Goal: Contribute content: Add original content to the website for others to see

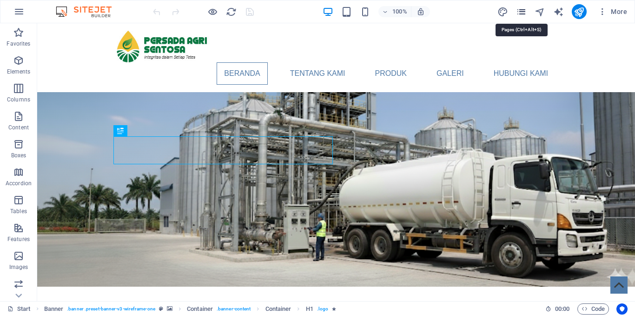
click at [523, 14] on icon "pages" at bounding box center [521, 12] width 11 height 11
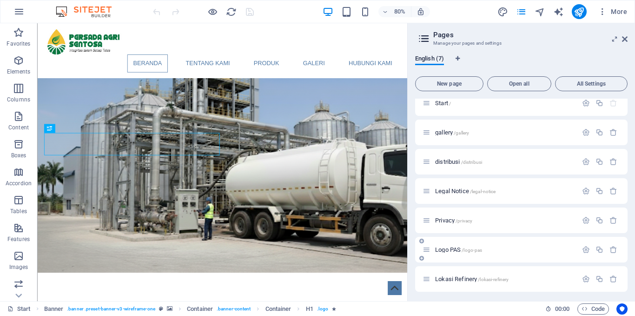
scroll to position [10, 0]
click at [441, 249] on span "Logo PAS /logo-pas" at bounding box center [458, 247] width 47 height 7
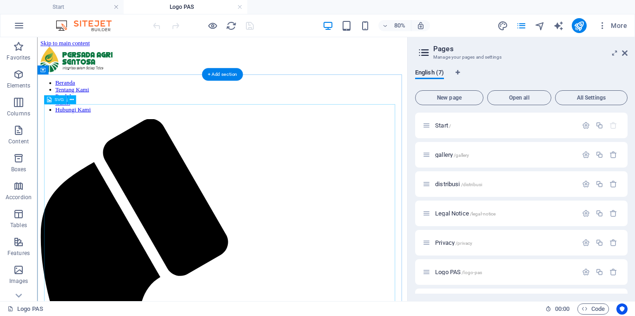
scroll to position [0, 0]
click at [59, 99] on span "SVG" at bounding box center [58, 100] width 9 height 5
select select "xMidYMid"
select select "%"
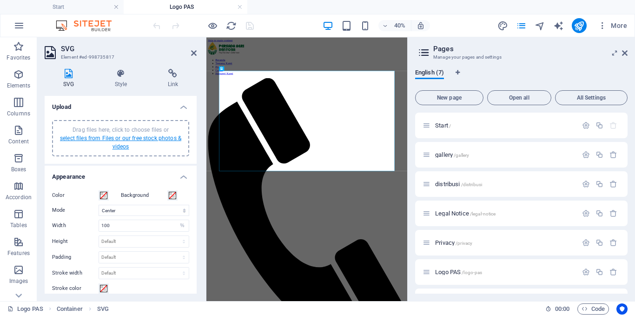
click at [130, 135] on link "select files from Files or our free stock photos & videos" at bounding box center [120, 142] width 121 height 15
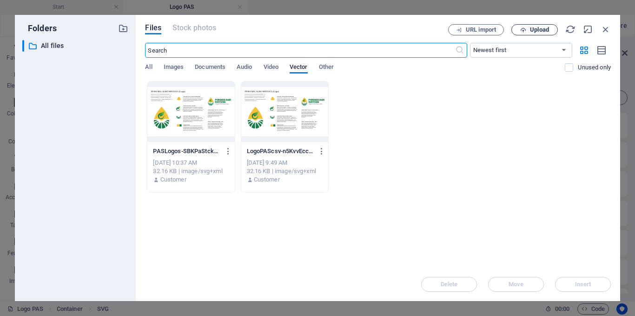
click at [544, 29] on span "Upload" at bounding box center [539, 30] width 19 height 6
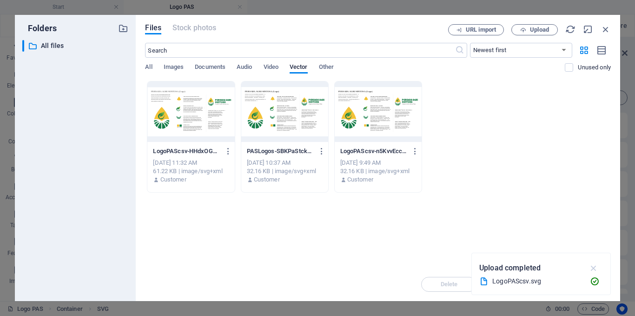
click at [593, 267] on icon "button" at bounding box center [594, 268] width 11 height 10
click at [183, 123] on div at bounding box center [190, 111] width 87 height 60
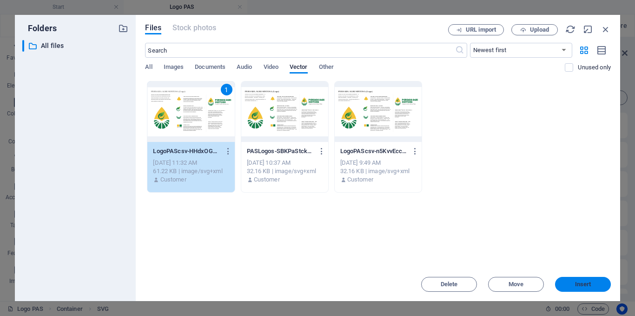
click at [584, 284] on span "Insert" at bounding box center [583, 284] width 16 height 6
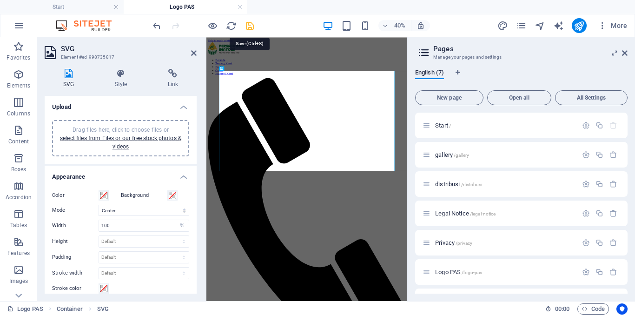
click at [249, 22] on icon "save" at bounding box center [250, 25] width 11 height 11
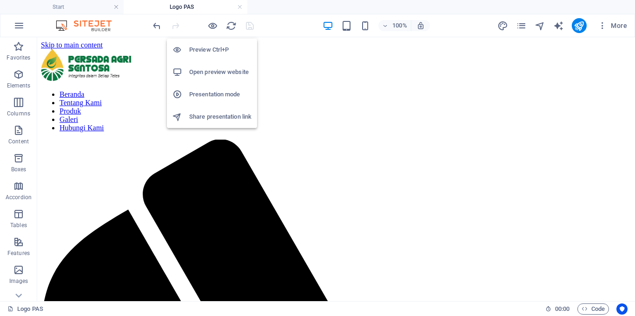
click at [221, 72] on h6 "Open preview website" at bounding box center [220, 71] width 62 height 11
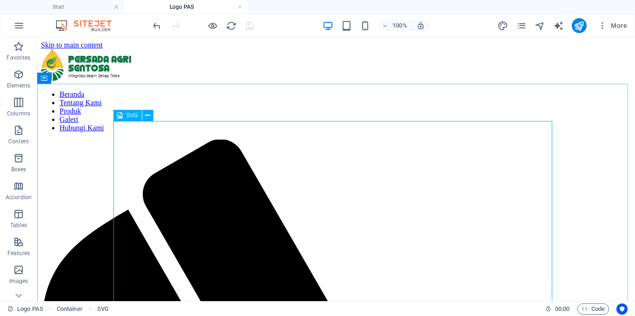
click at [131, 116] on span "SVG" at bounding box center [132, 116] width 12 height 6
select select "xMidYMid"
select select "%"
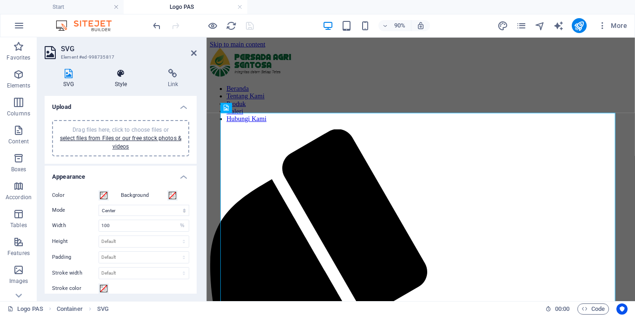
click at [130, 79] on h4 "Style" at bounding box center [122, 79] width 53 height 20
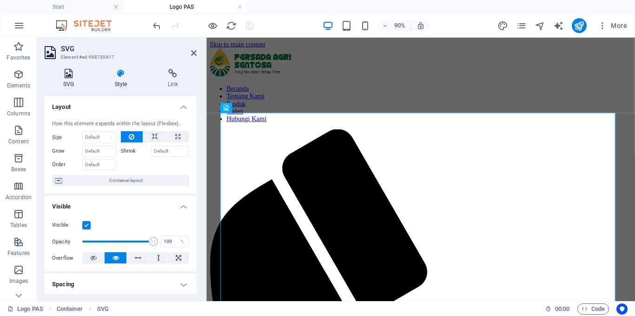
click at [68, 74] on icon at bounding box center [69, 73] width 48 height 9
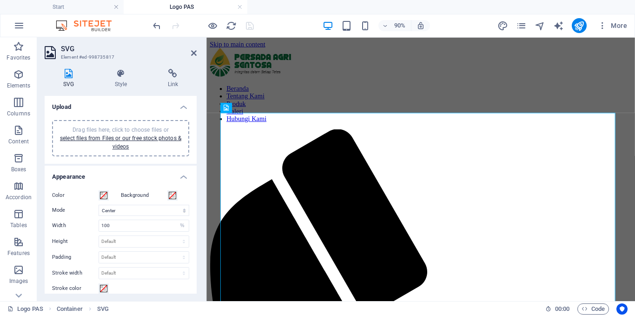
click at [181, 102] on h4 "Upload" at bounding box center [121, 104] width 152 height 17
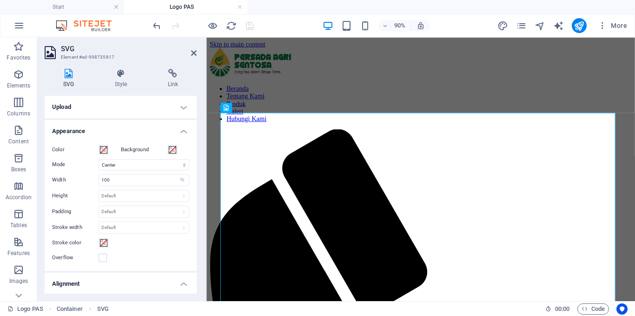
click at [182, 105] on h4 "Upload" at bounding box center [121, 107] width 152 height 22
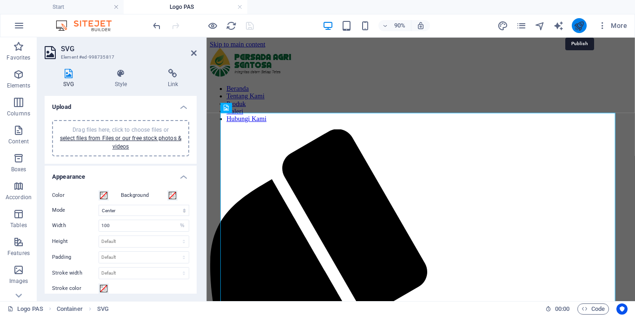
click at [581, 28] on icon "publish" at bounding box center [579, 25] width 11 height 11
